Goal: Task Accomplishment & Management: Manage account settings

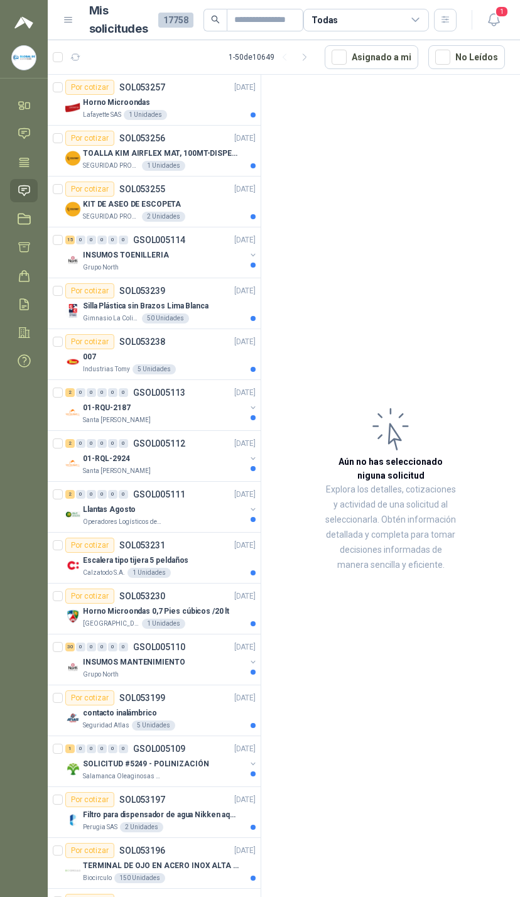
click at [504, 28] on button "1" at bounding box center [493, 20] width 23 height 23
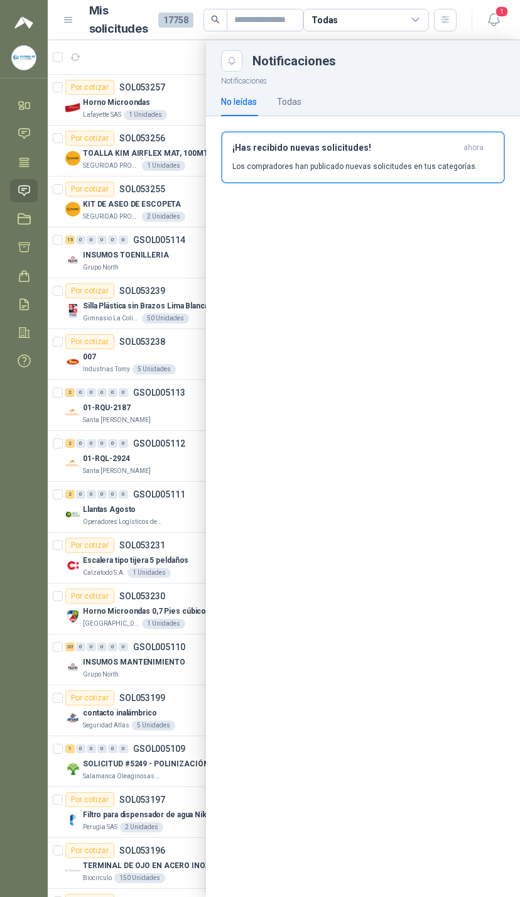
click at [30, 198] on link "Solicitudes" at bounding box center [24, 190] width 28 height 23
click at [452, 25] on button "button" at bounding box center [445, 20] width 23 height 23
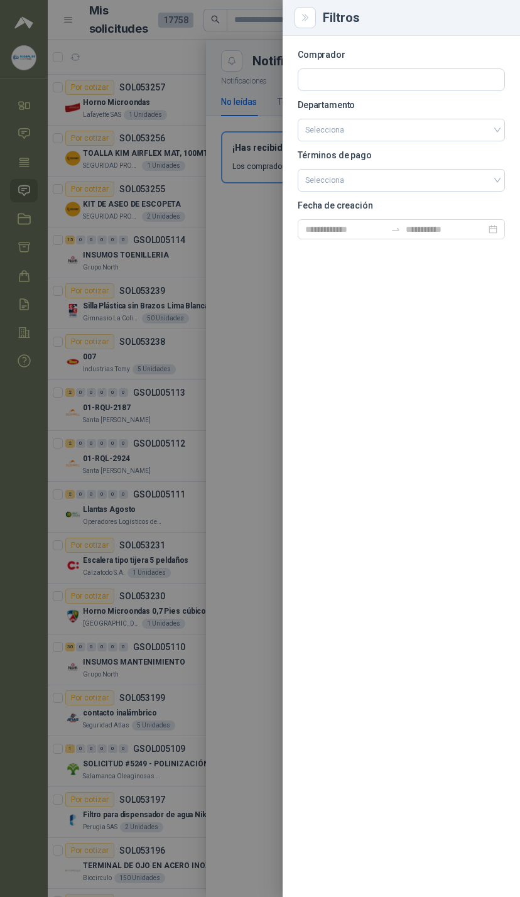
click at [379, 38] on div "Comprador Departamento Selecciona Términos de pago Selecciona Fecha de creación" at bounding box center [401, 466] width 237 height 861
click at [236, 109] on div at bounding box center [260, 448] width 520 height 897
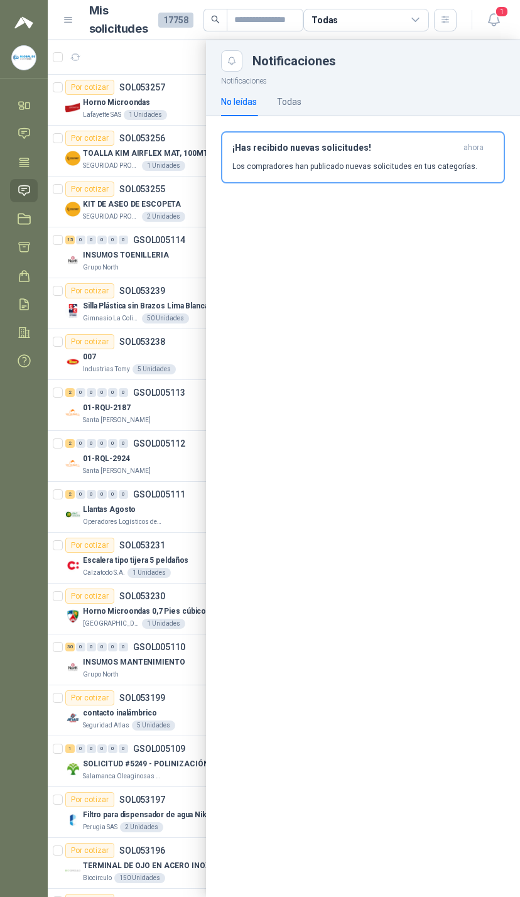
click at [381, 27] on div "Todas" at bounding box center [366, 20] width 126 height 23
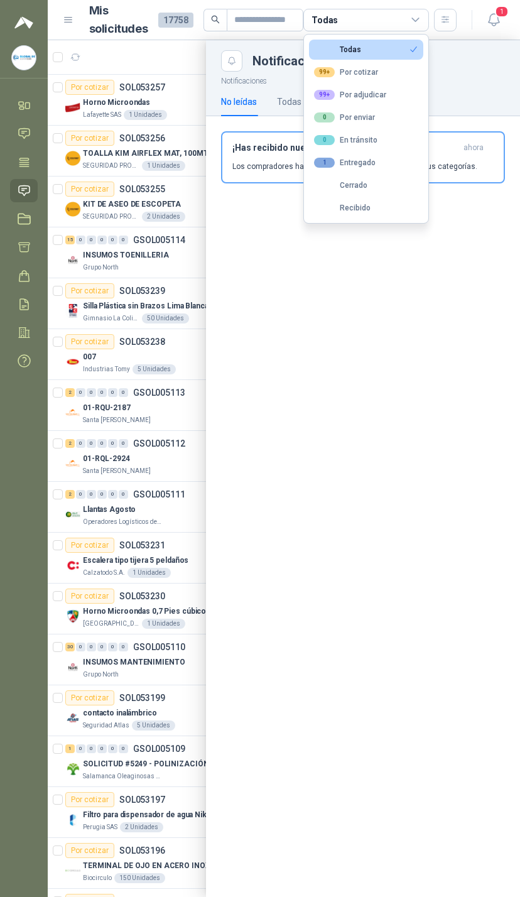
click at [392, 110] on button "0 Por enviar" at bounding box center [366, 117] width 114 height 20
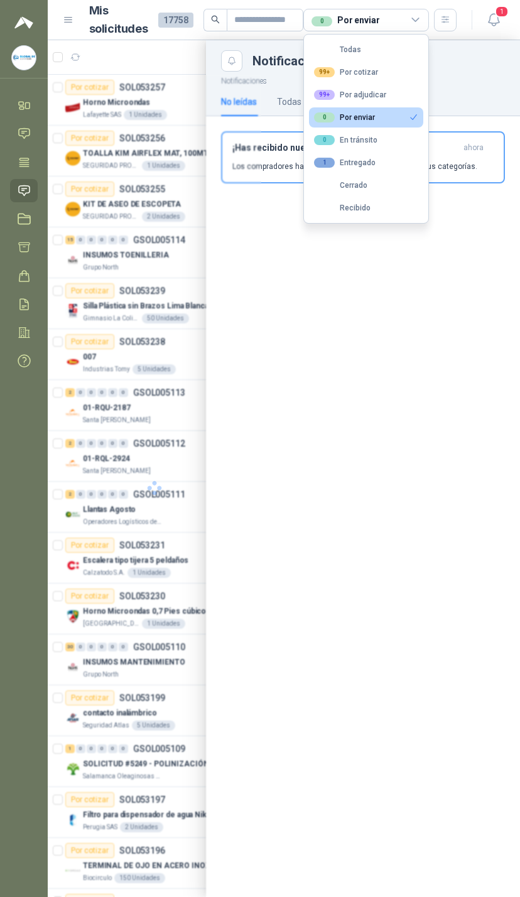
click at [390, 104] on button "99+ Por adjudicar" at bounding box center [366, 95] width 114 height 20
click at [399, 126] on button "0 Por enviar" at bounding box center [366, 117] width 114 height 20
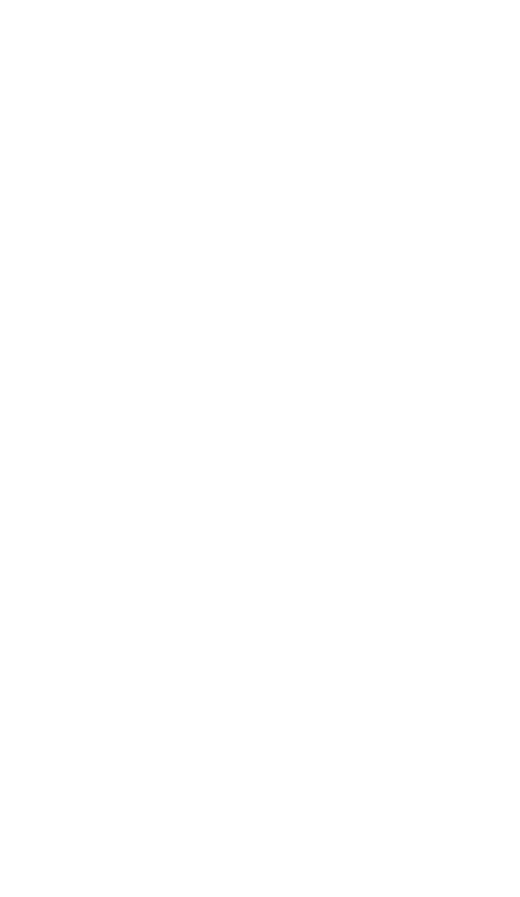
scroll to position [-2, 0]
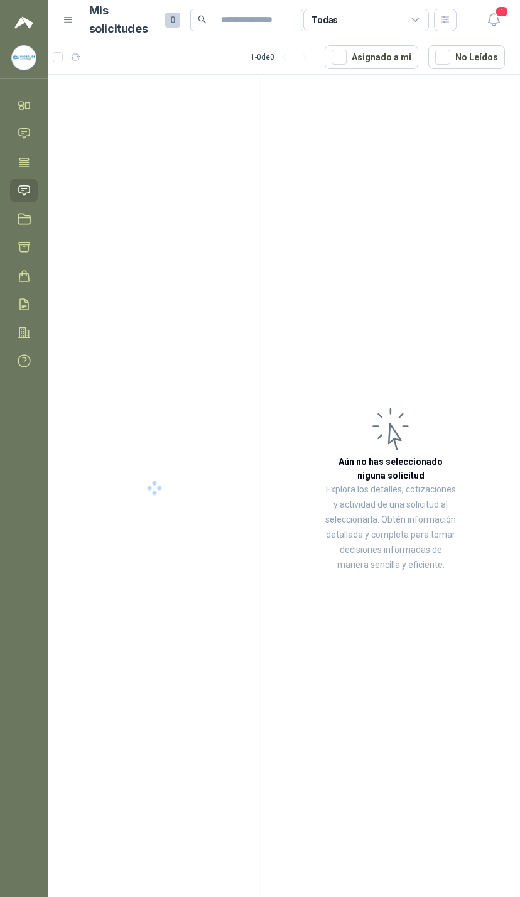
click at [413, 18] on icon at bounding box center [415, 19] width 11 height 11
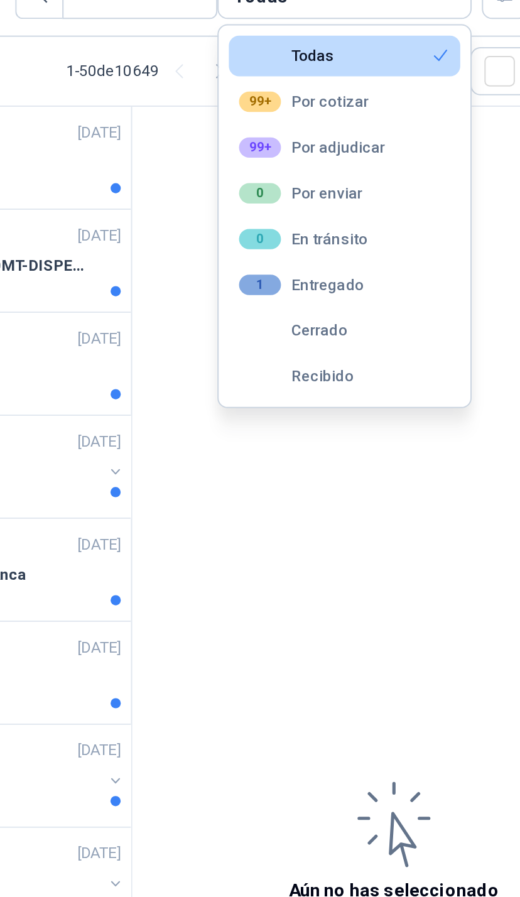
click at [309, 85] on button "99+ Por adjudicar" at bounding box center [366, 95] width 114 height 20
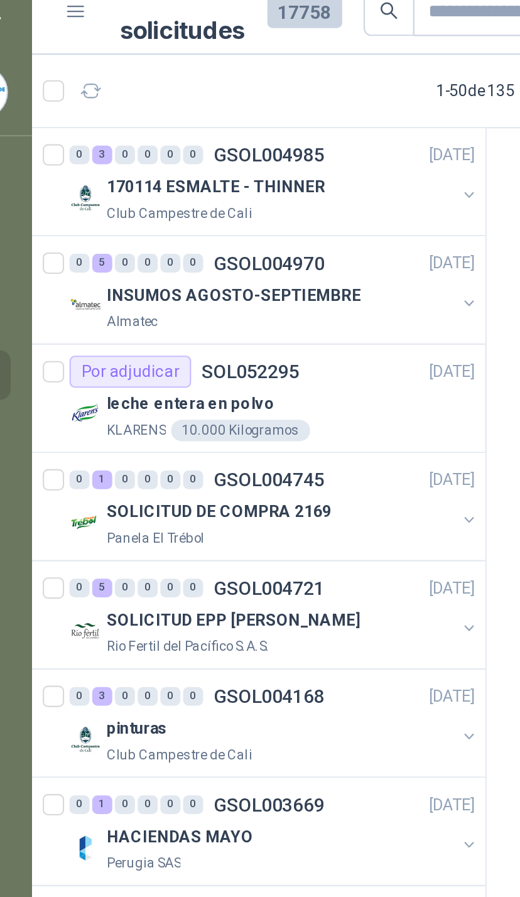
click at [248, 101] on button "button" at bounding box center [253, 106] width 10 height 10
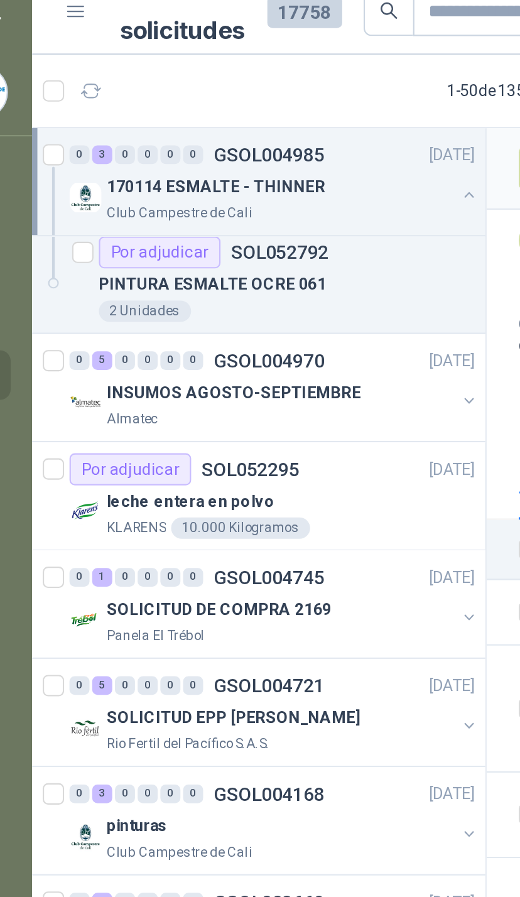
scroll to position [107, 0]
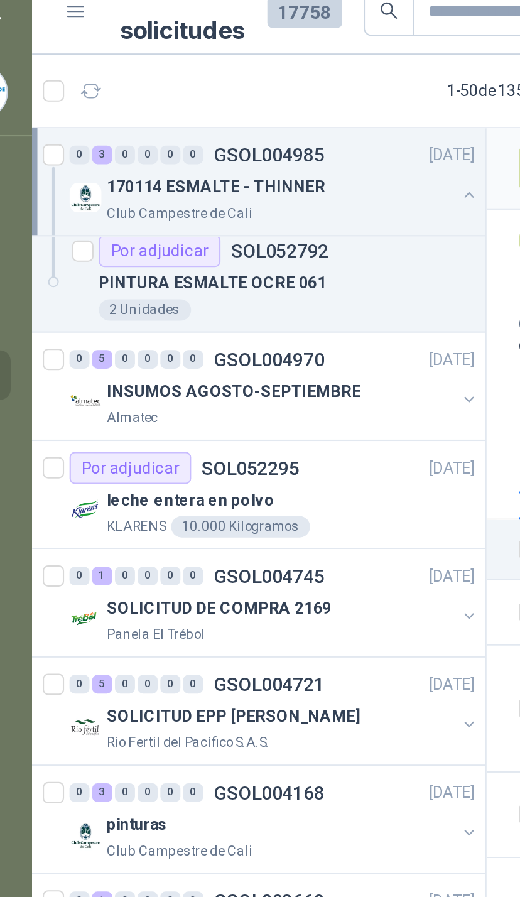
click at [207, 191] on div "INSUMOS AGOSTO-SEPTIEMBRE" at bounding box center [164, 198] width 163 height 15
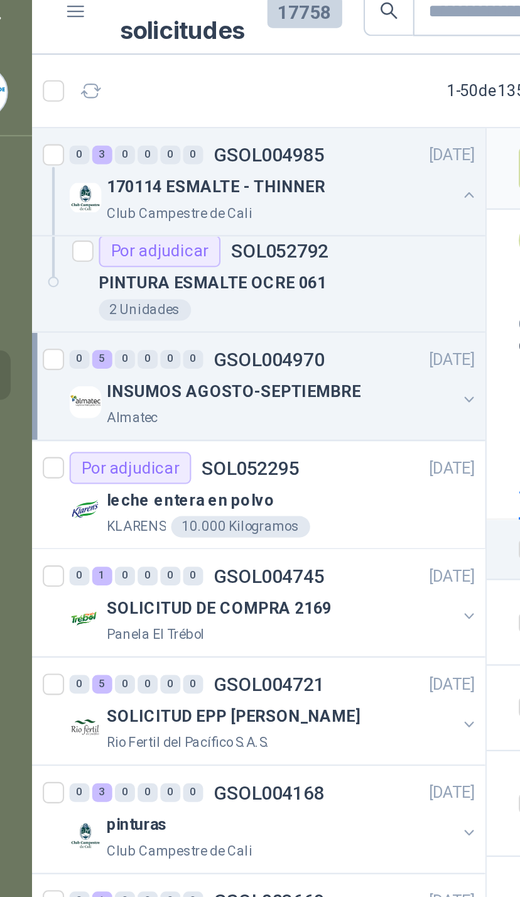
click at [248, 197] on button "button" at bounding box center [253, 202] width 10 height 10
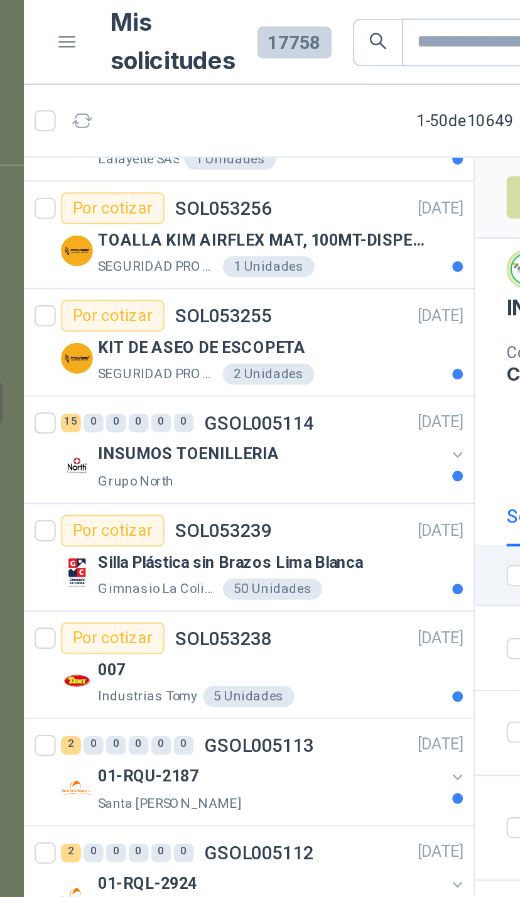
scroll to position [41, 0]
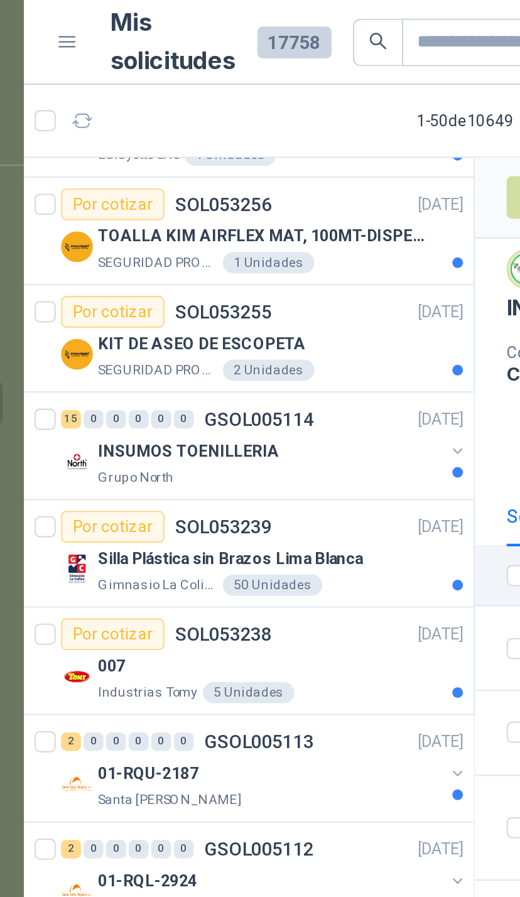
click at [198, 168] on div "KIT DE ASEO DE ESCOPETA" at bounding box center [169, 162] width 173 height 15
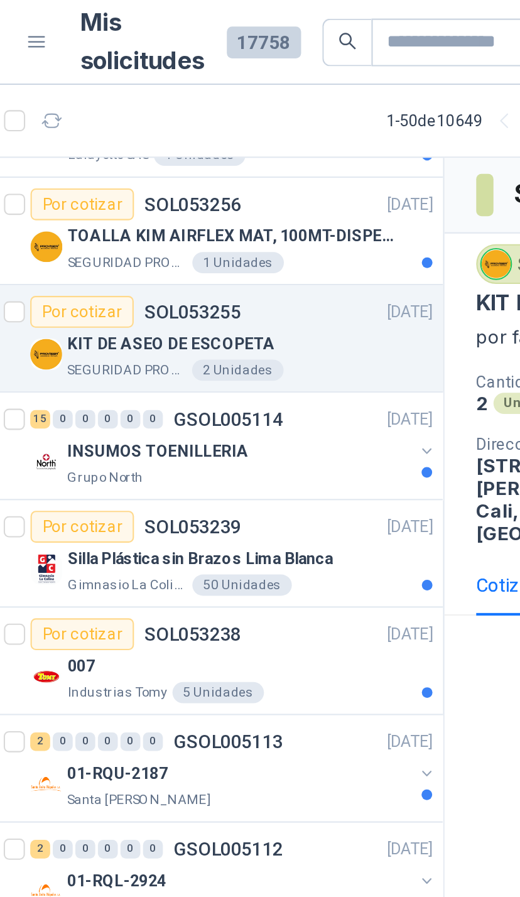
click at [194, 217] on div "INSUMOS TOENILLERIA" at bounding box center [164, 213] width 163 height 15
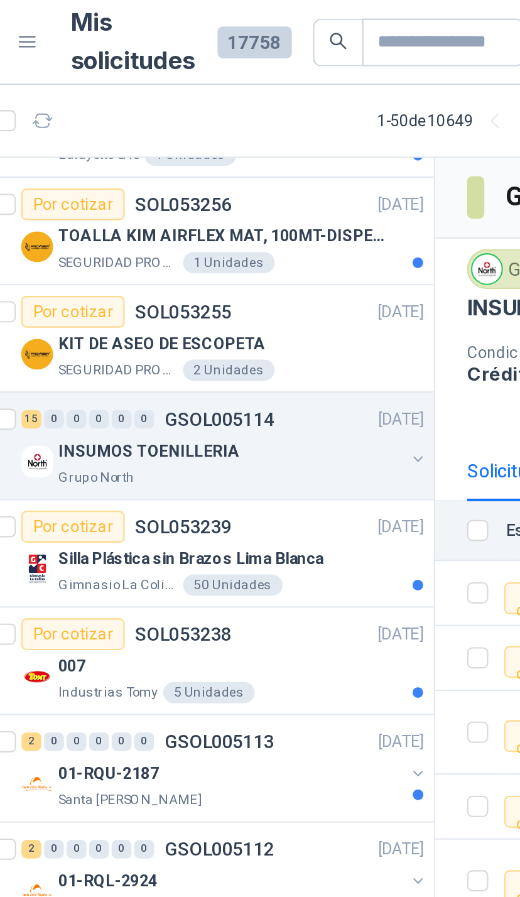
click at [248, 214] on button "button" at bounding box center [253, 217] width 10 height 10
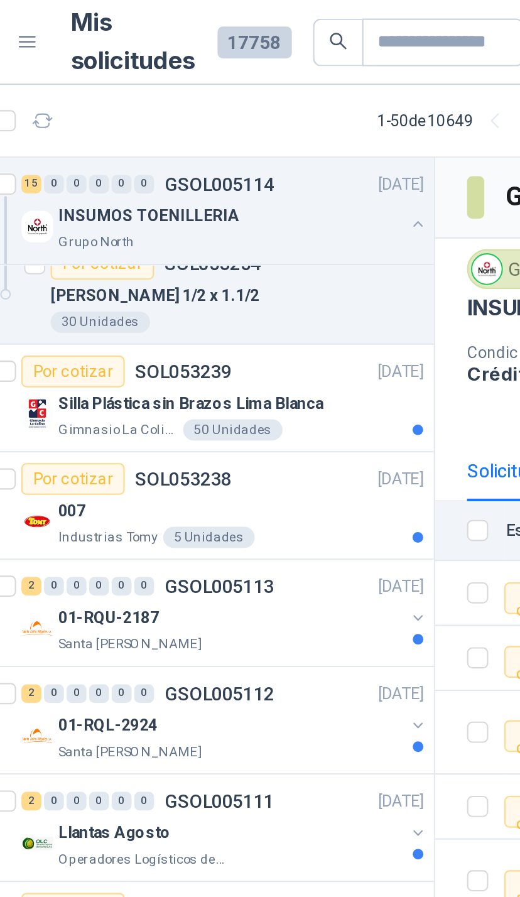
scroll to position [873, 0]
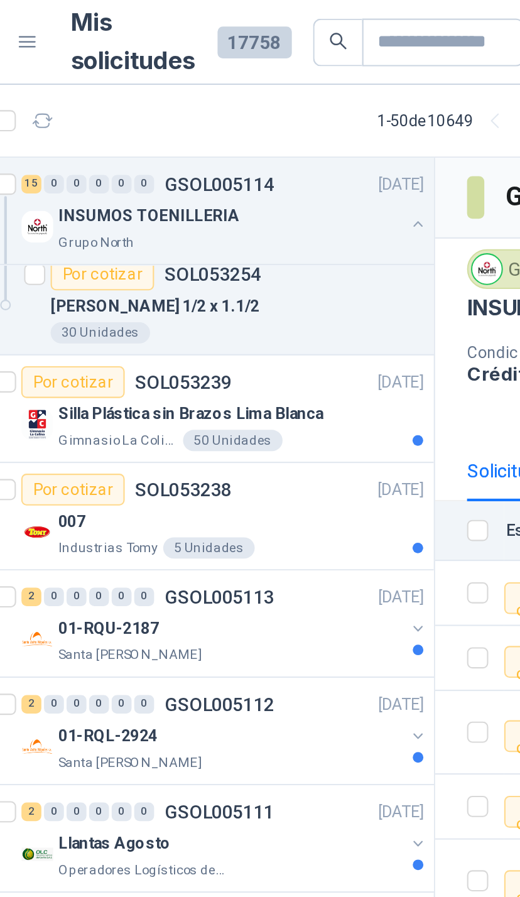
click at [191, 202] on div "Silla Plástica sin Brazos Lima Blanca" at bounding box center [169, 195] width 173 height 15
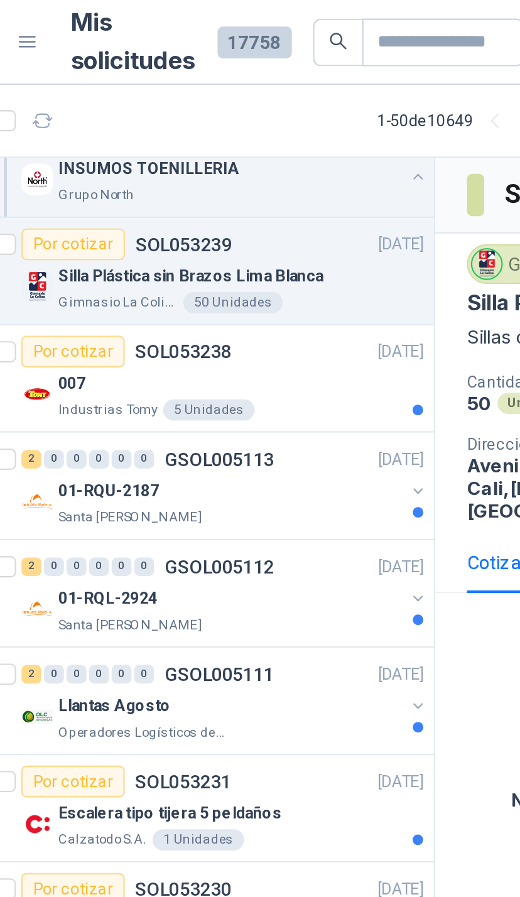
scroll to position [952, 0]
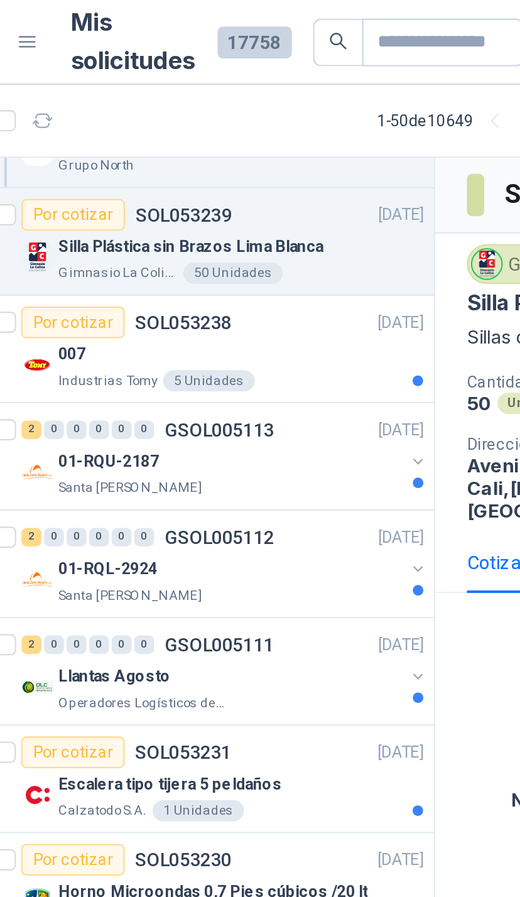
click at [193, 176] on div "Industrias Tomy 5 Unidades" at bounding box center [169, 180] width 173 height 10
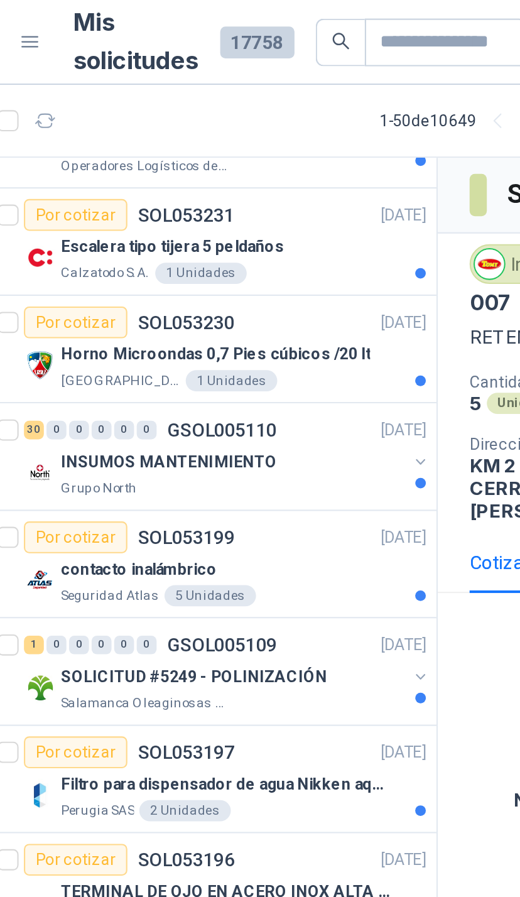
scroll to position [1210, 0]
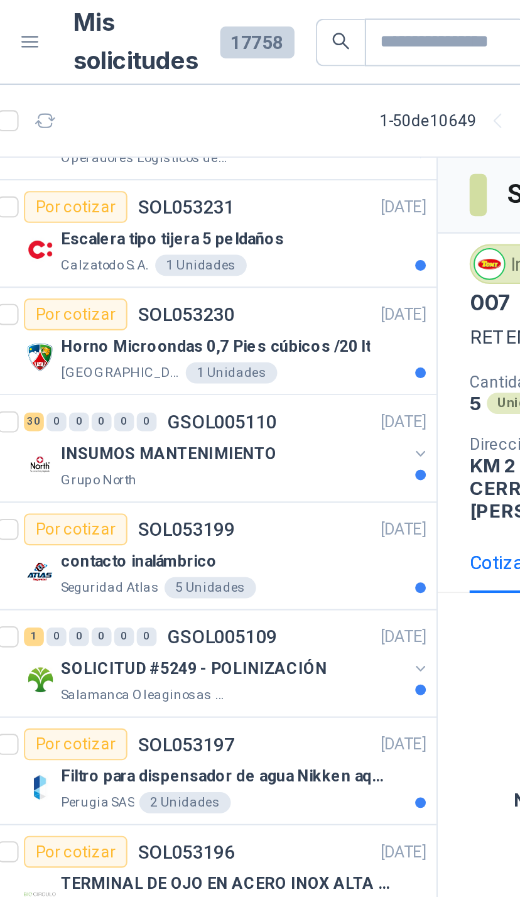
click at [193, 219] on div "INSUMOS MANTENIMIENTO Grupo North" at bounding box center [161, 219] width 193 height 25
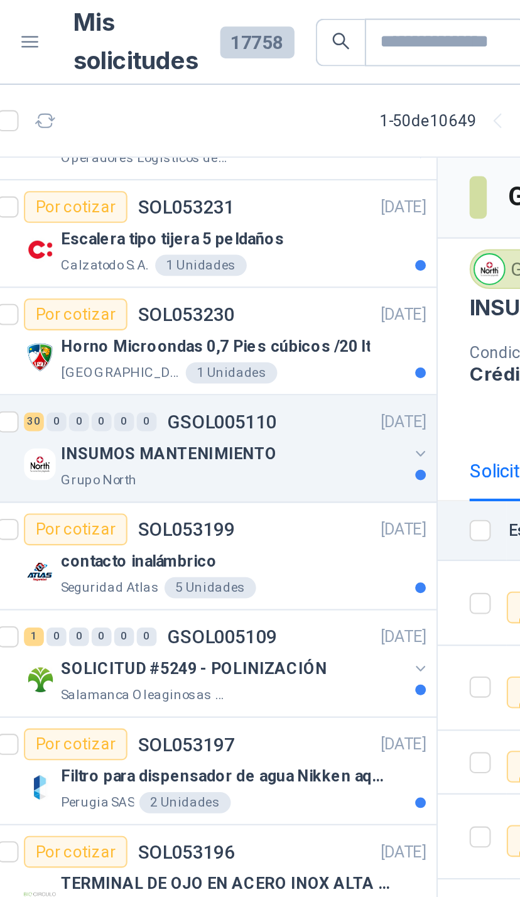
click at [248, 214] on button "button" at bounding box center [253, 215] width 10 height 10
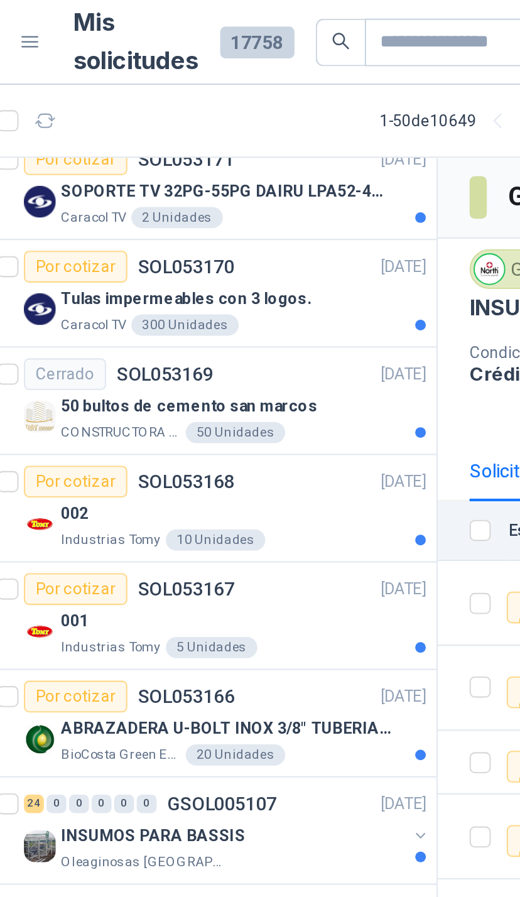
scroll to position [3878, 0]
